Goal: Transaction & Acquisition: Purchase product/service

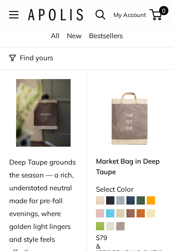
scroll to position [101, 0]
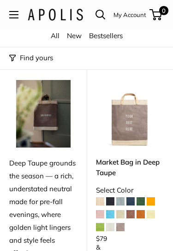
click at [101, 203] on span at bounding box center [100, 201] width 8 height 8
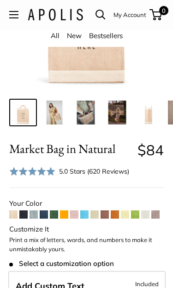
scroll to position [153, 0]
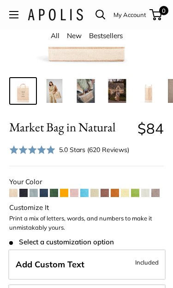
click at [157, 196] on span at bounding box center [155, 193] width 8 height 8
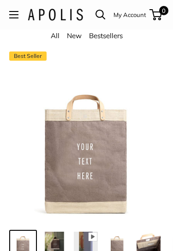
click at [18, 17] on button "Open menu" at bounding box center [13, 14] width 9 height 7
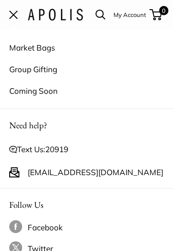
click at [44, 52] on link "Market Bags" at bounding box center [86, 48] width 154 height 22
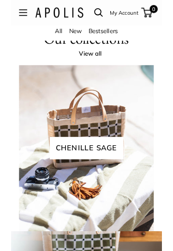
scroll to position [1472, 0]
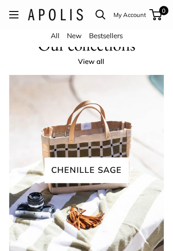
click at [104, 181] on span "Chenille sage" at bounding box center [86, 170] width 84 height 25
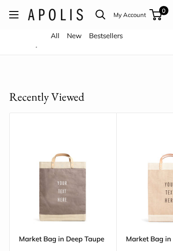
scroll to position [261, 0]
